Goal: Information Seeking & Learning: Check status

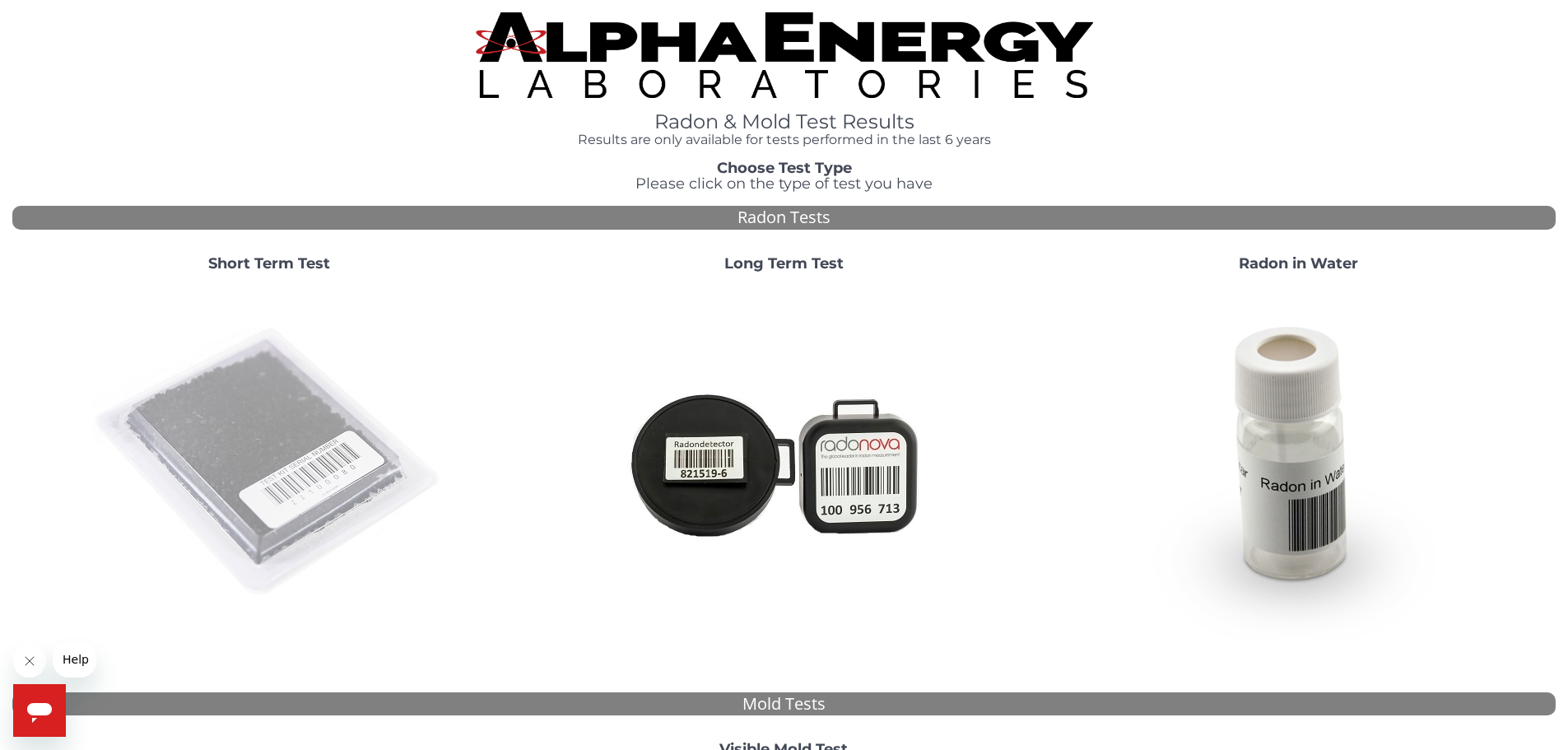
click at [326, 469] on img at bounding box center [269, 462] width 354 height 354
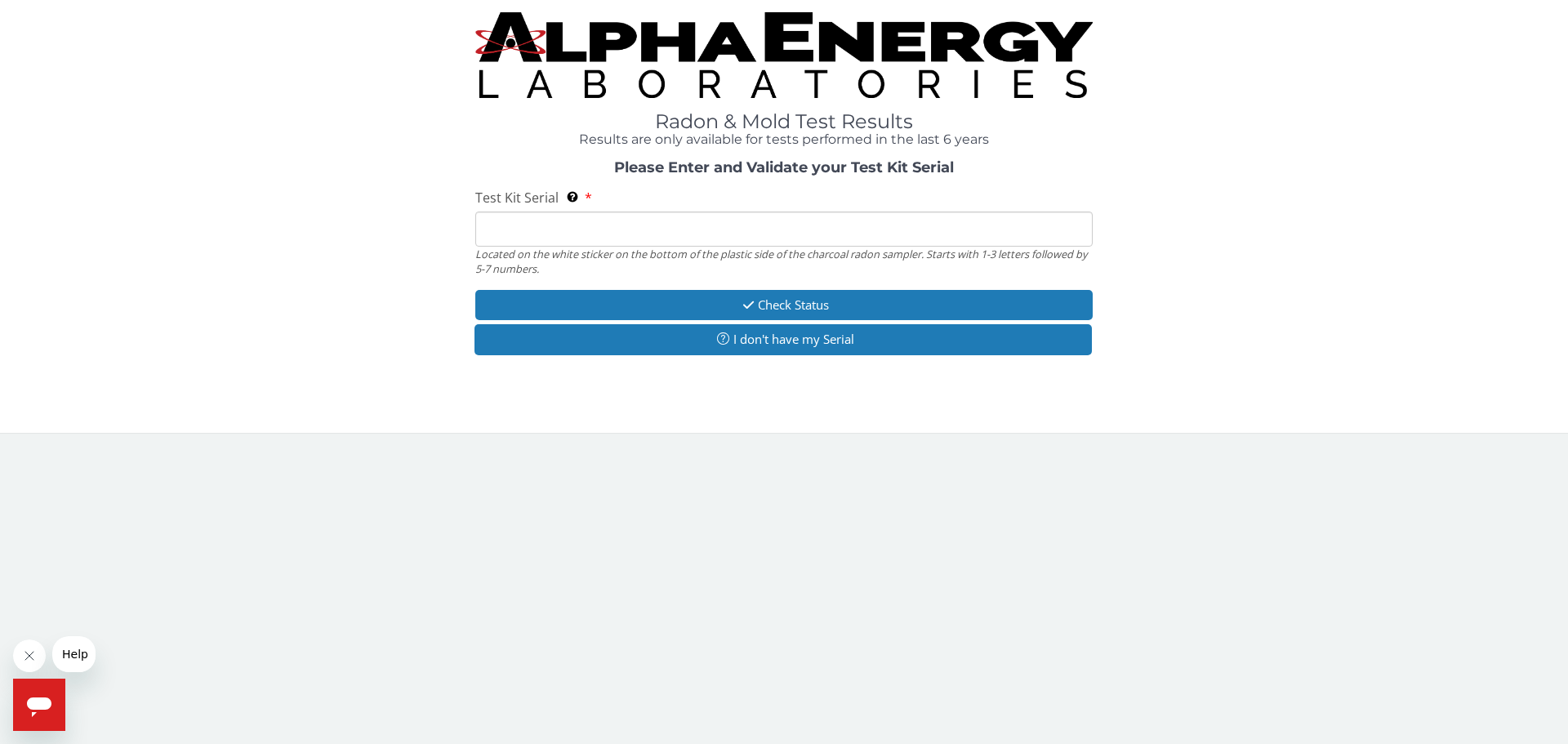
click at [633, 220] on input "Test Kit Serial Located on the white sticker on the bottom of the plastic side …" at bounding box center [784, 229] width 617 height 35
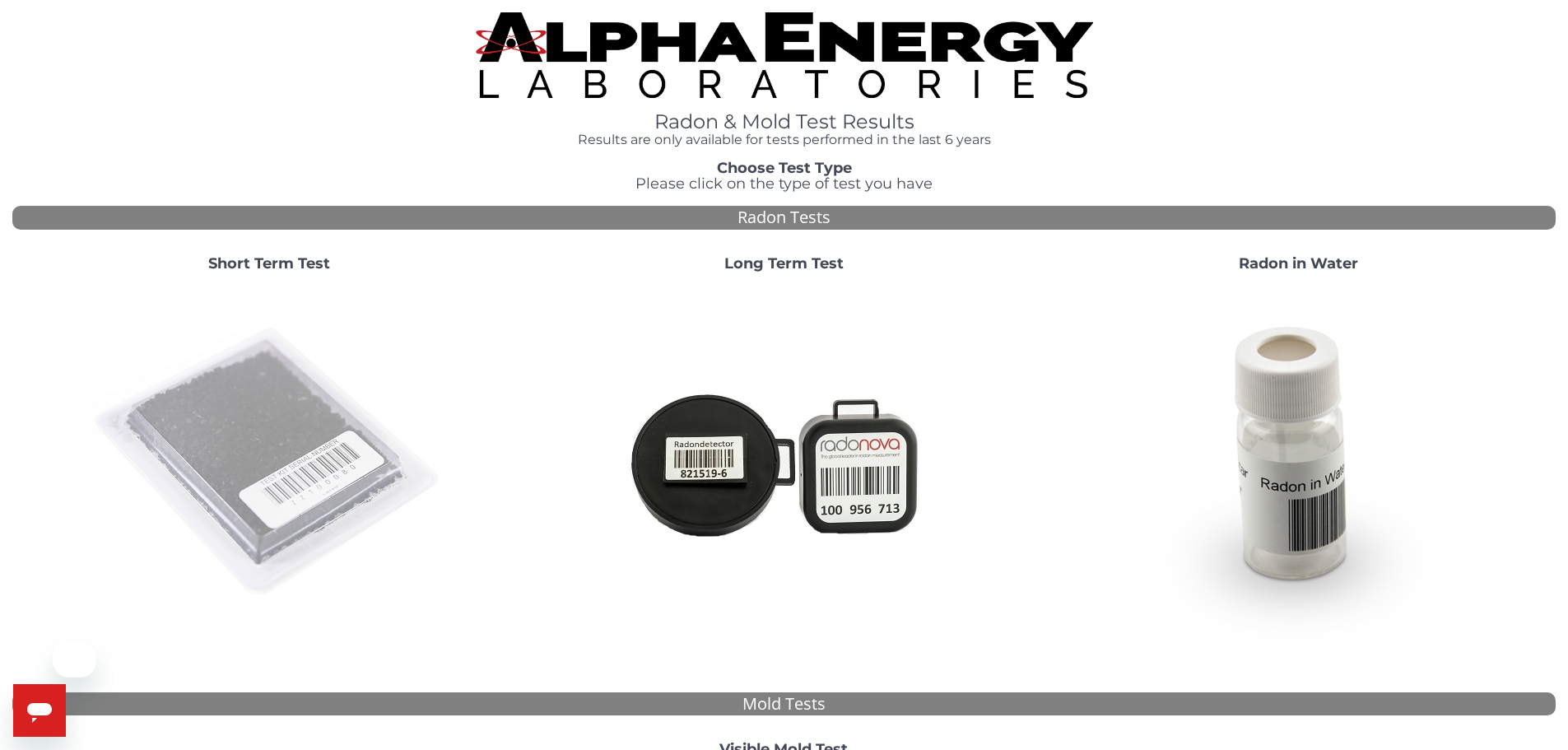
click at [278, 389] on img at bounding box center [269, 462] width 354 height 354
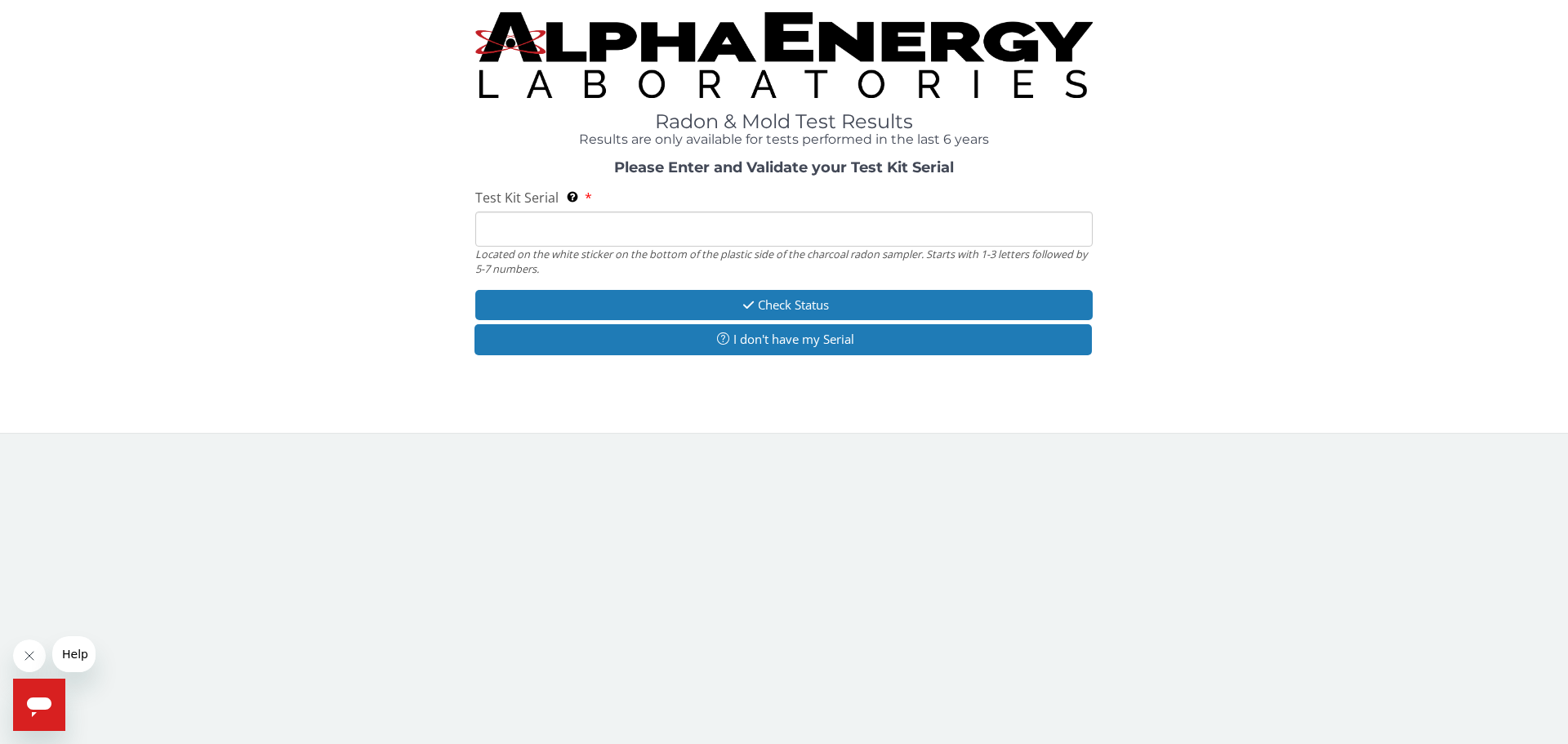
click at [652, 236] on input "Test Kit Serial Located on the white sticker on the bottom of the plastic side …" at bounding box center [784, 229] width 617 height 35
paste input "AA720868"
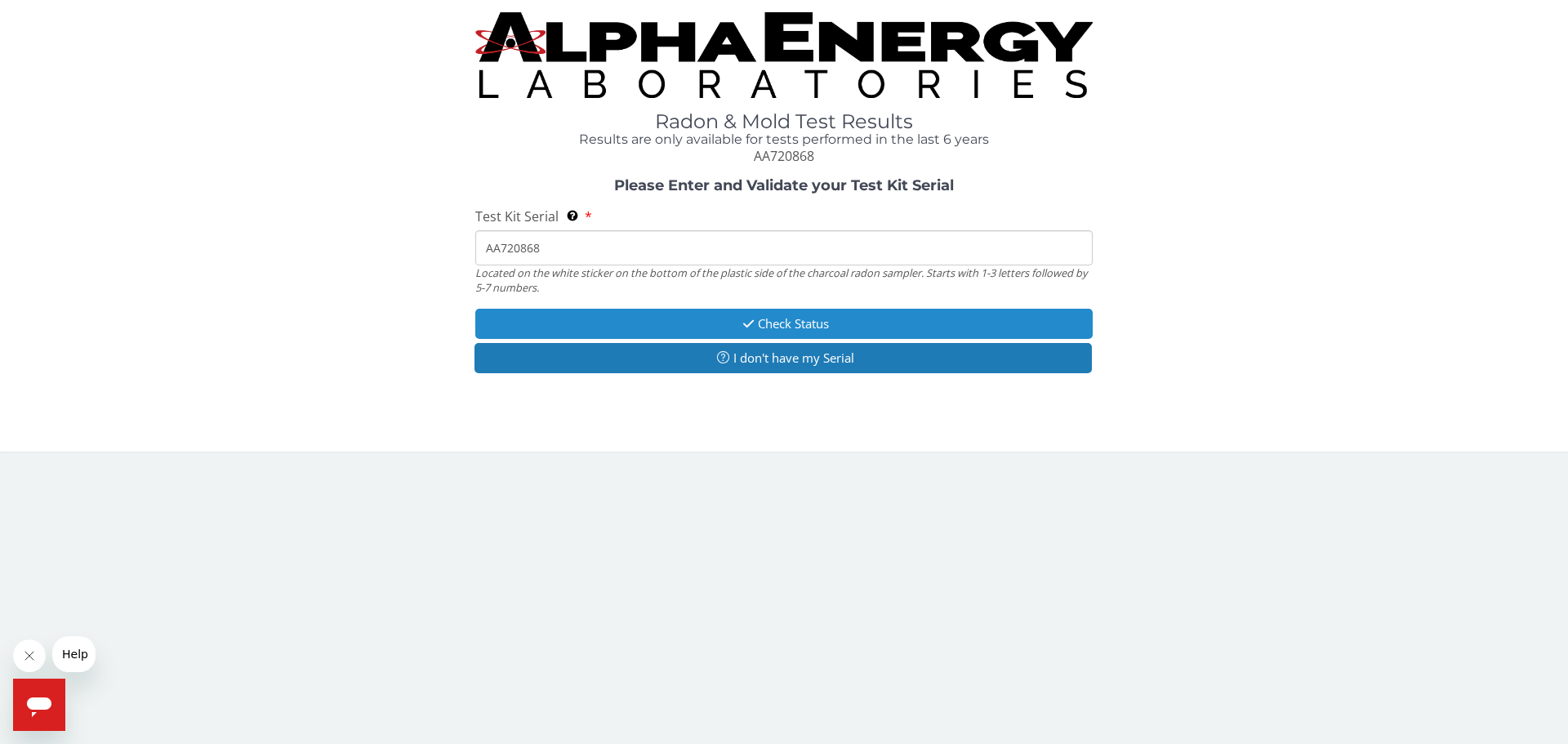
type input "AA720868"
click at [592, 323] on button "Check Status" at bounding box center [784, 324] width 617 height 30
